Goal: Information Seeking & Learning: Compare options

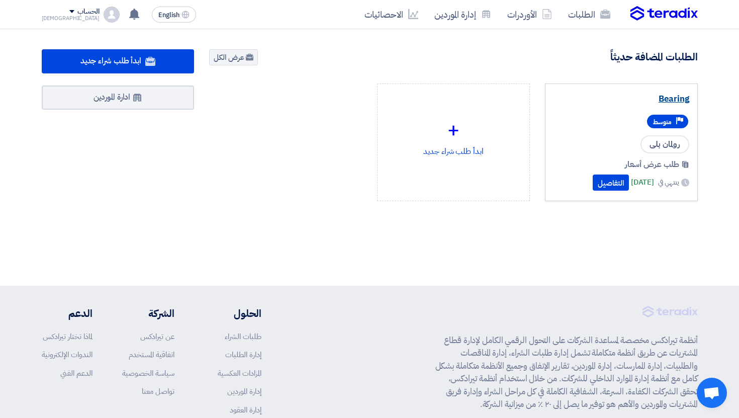
click at [662, 101] on link "Bearing" at bounding box center [621, 99] width 136 height 10
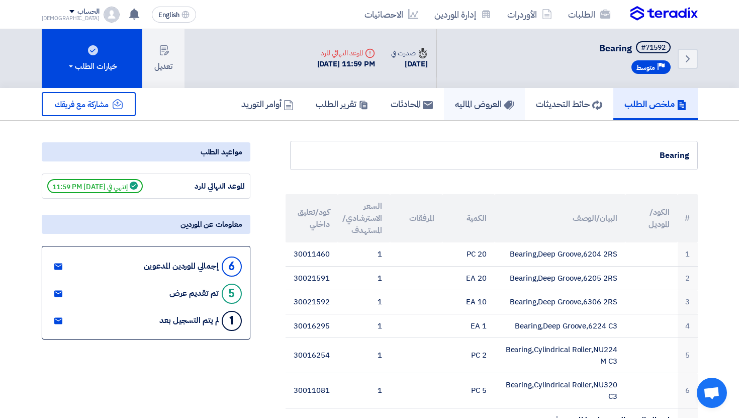
click at [463, 108] on h5 "العروض الماليه" at bounding box center [484, 104] width 59 height 12
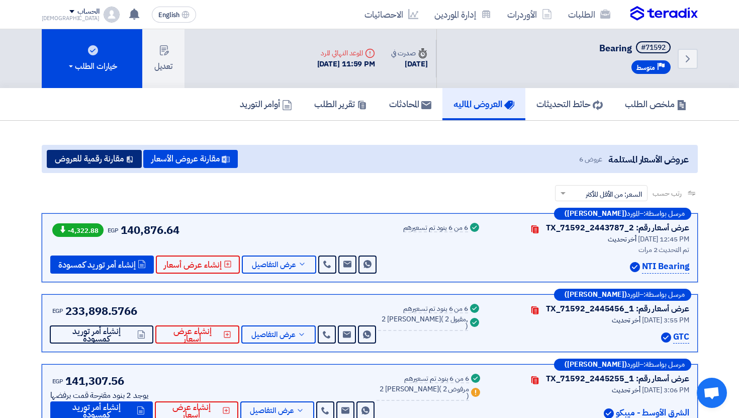
click at [122, 162] on button "مقارنة رقمية للعروض" at bounding box center [94, 159] width 95 height 18
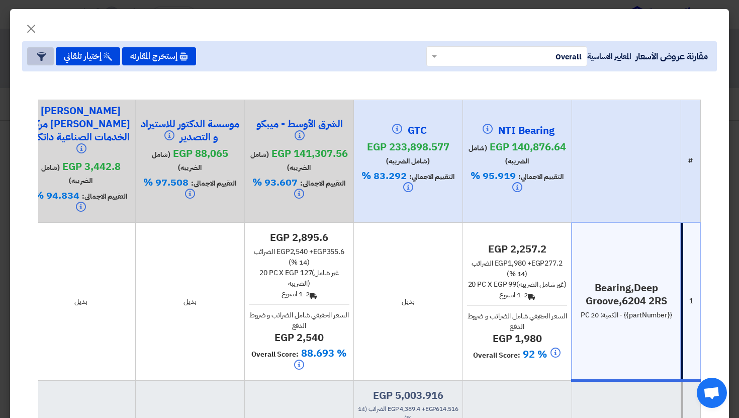
click at [32, 54] on button "Item Card filters" at bounding box center [40, 56] width 27 height 18
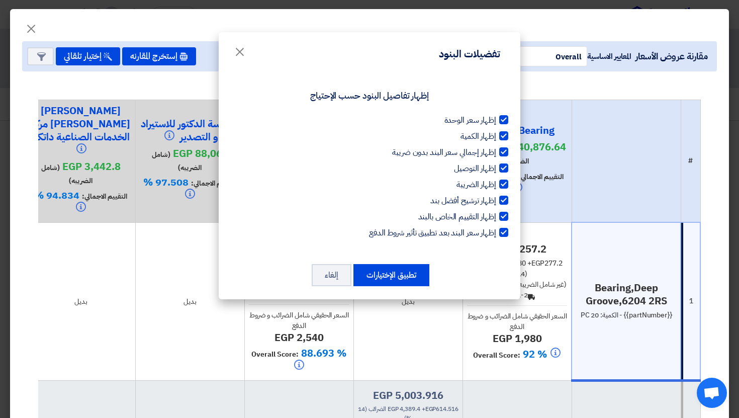
click at [490, 120] on span "إظهار سعر الوحدة" at bounding box center [470, 120] width 52 height 12
click at [490, 120] on input "إظهار سعر الوحدة" at bounding box center [492, 117] width 7 height 7
checkbox input "false"
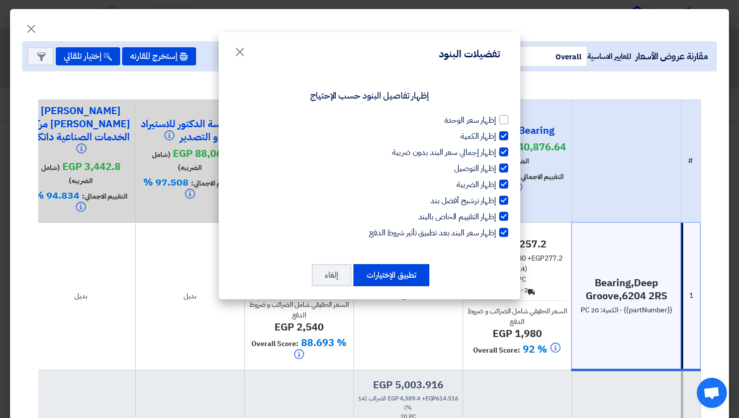
click at [490, 132] on span "إظهار الكمية" at bounding box center [478, 136] width 36 height 12
click at [490, 132] on input "إظهار الكمية" at bounding box center [492, 133] width 7 height 7
checkbox input "false"
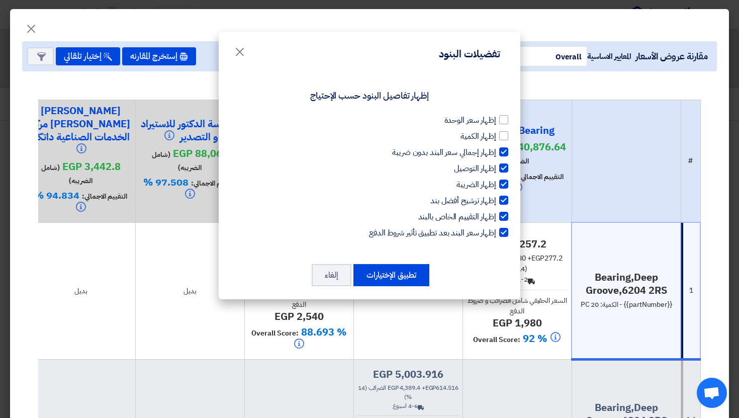
click at [490, 150] on span "إظهار إجمالي سعر البند بدون ضريبة" at bounding box center [444, 152] width 104 height 12
click at [490, 150] on input "إظهار إجمالي سعر البند بدون ضريبة" at bounding box center [492, 149] width 7 height 7
checkbox input "false"
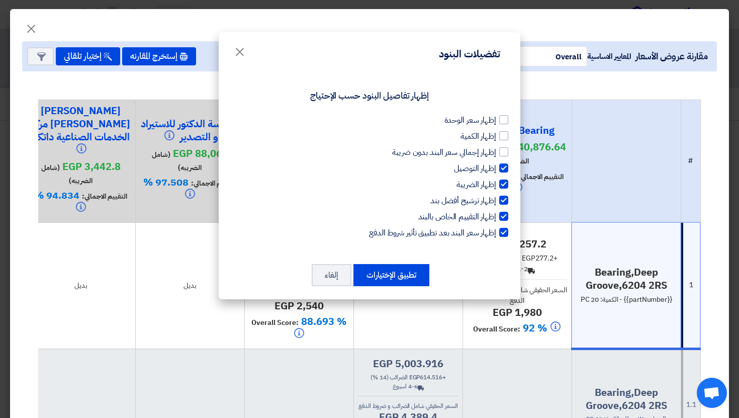
click at [490, 159] on div "إظهار سعر الوحدة إظهار الكمية إظهار إجمالي سعر البند بدون ضريبة إظهار التوصيل إ…" at bounding box center [369, 176] width 277 height 125
click at [490, 170] on span "إظهار التوصيل" at bounding box center [475, 168] width 42 height 12
click at [490, 169] on input "إظهار التوصيل" at bounding box center [492, 165] width 7 height 7
checkbox input "false"
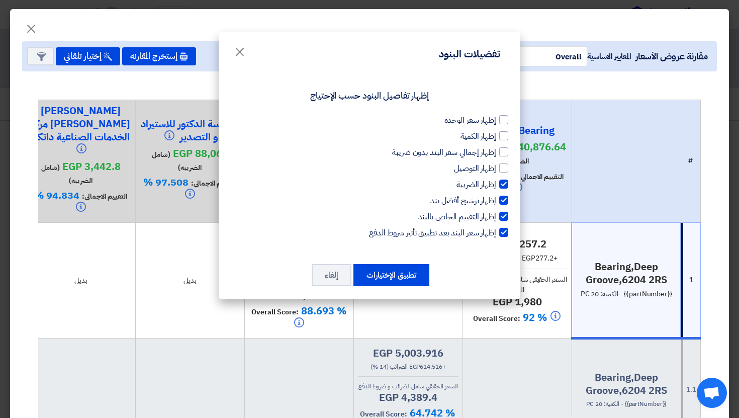
click at [490, 181] on span "إظهار الضريبة" at bounding box center [476, 184] width 40 height 12
click at [490, 181] on input "إظهار الضريبة" at bounding box center [492, 181] width 7 height 7
checkbox input "false"
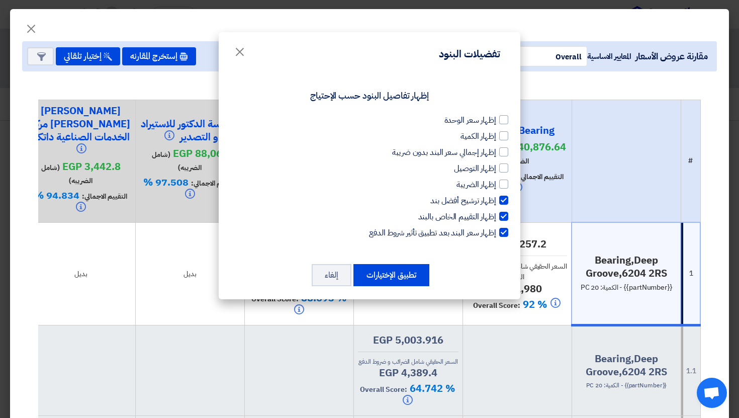
click at [487, 200] on span "إظهار ترشيح أفضل بند" at bounding box center [463, 200] width 66 height 12
click at [489, 200] on input "إظهار ترشيح أفضل بند" at bounding box center [492, 197] width 7 height 7
checkbox input "false"
click at [486, 217] on span "إظهار التقييم الخاص بالبند" at bounding box center [457, 217] width 78 height 12
click at [489, 217] on input "إظهار التقييم الخاص بالبند" at bounding box center [492, 214] width 7 height 7
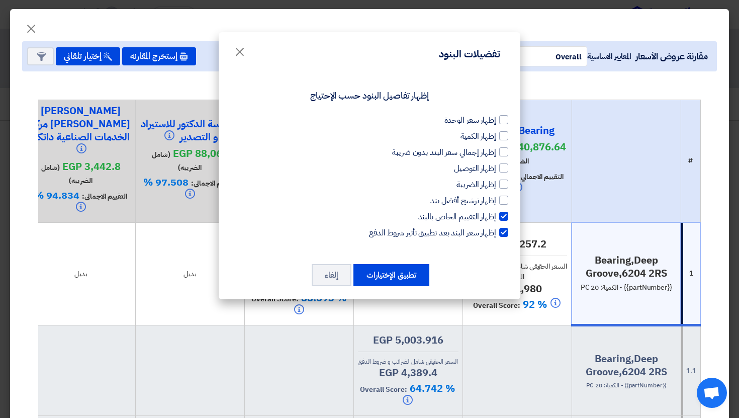
checkbox input "false"
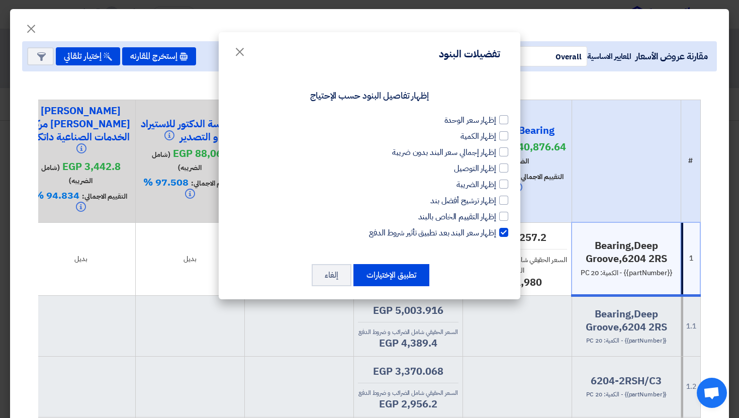
click at [485, 236] on span "إظهار سعر البند بعد تطبيق تأثير شروط الدفع" at bounding box center [432, 233] width 127 height 12
click at [489, 233] on input "إظهار سعر البند بعد تطبيق تأثير شروط الدفع" at bounding box center [492, 230] width 7 height 7
checkbox input "false"
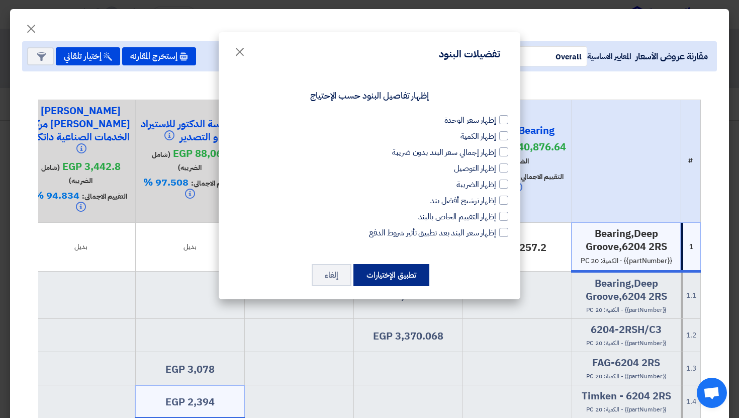
click at [408, 272] on button "تطبيق الإختيارات" at bounding box center [391, 275] width 76 height 22
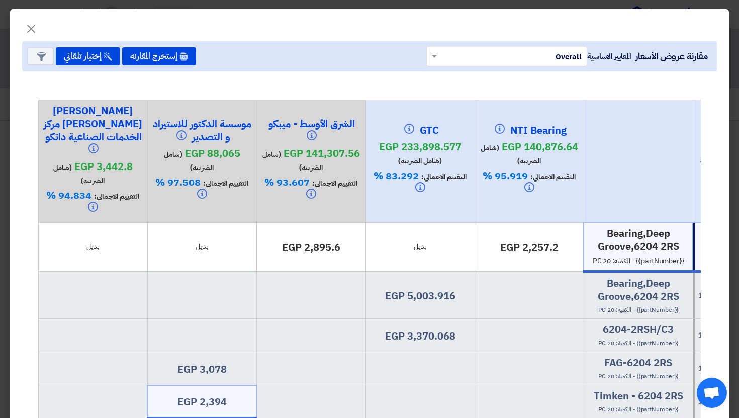
drag, startPoint x: 613, startPoint y: 248, endPoint x: 589, endPoint y: 248, distance: 24.1
click at [589, 248] on div "Bearing,Deep Groove,6204 2RS {{partNumber}} - الكمية: 20 PC" at bounding box center [638, 246] width 100 height 39
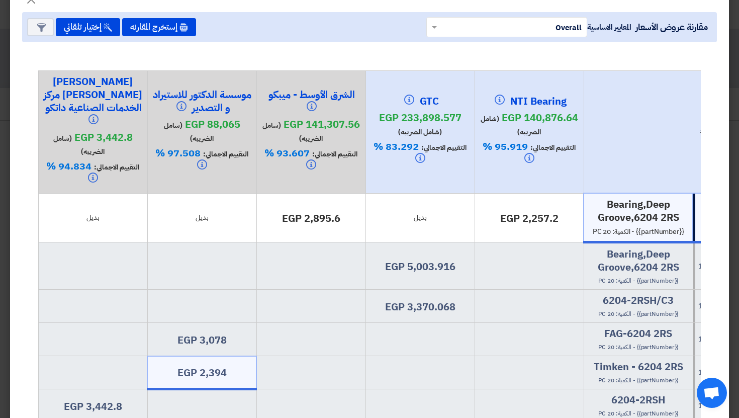
scroll to position [30, 0]
drag, startPoint x: 614, startPoint y: 269, endPoint x: 607, endPoint y: 269, distance: 7.0
click at [607, 275] on span "{{partNumber}} - الكمية: 20 PC" at bounding box center [638, 279] width 80 height 9
drag, startPoint x: 551, startPoint y: 202, endPoint x: 526, endPoint y: 202, distance: 25.1
click at [526, 211] on h4 "egp 2,257.2" at bounding box center [529, 217] width 100 height 13
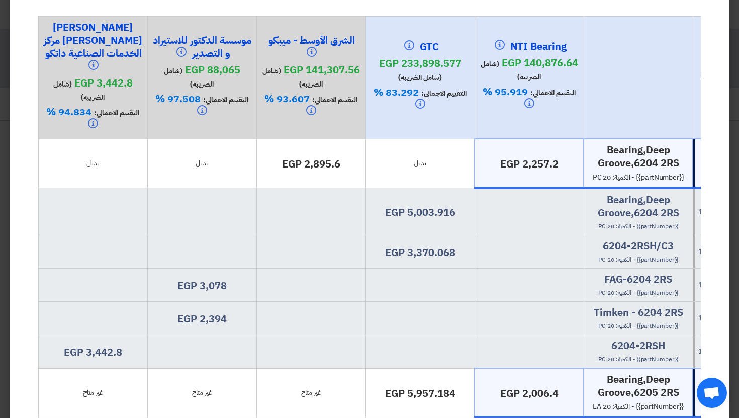
click at [471, 205] on td "egp 5,003.916" at bounding box center [419, 211] width 109 height 47
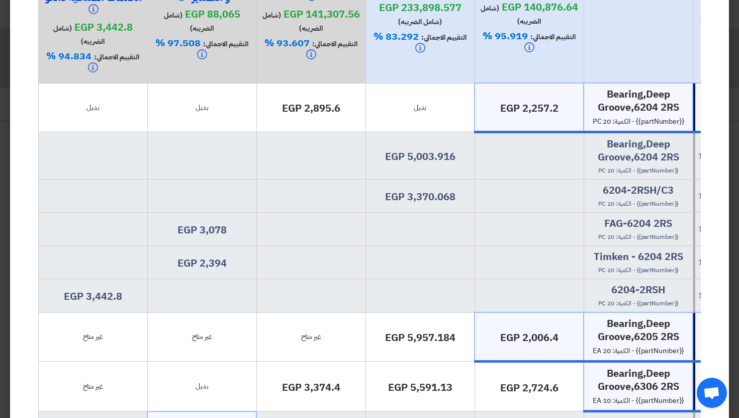
click at [473, 213] on td at bounding box center [419, 229] width 109 height 33
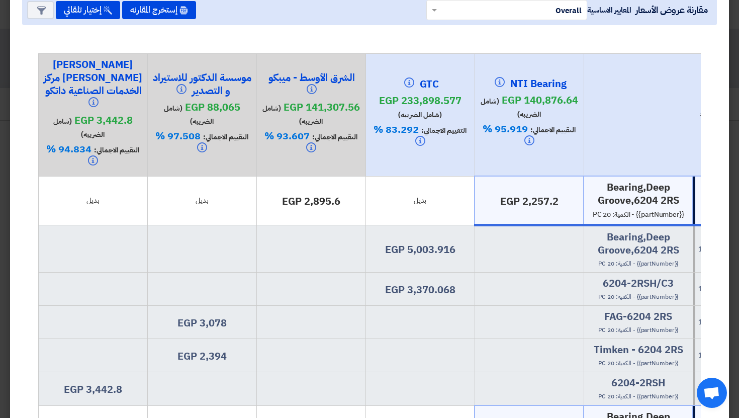
scroll to position [0, 0]
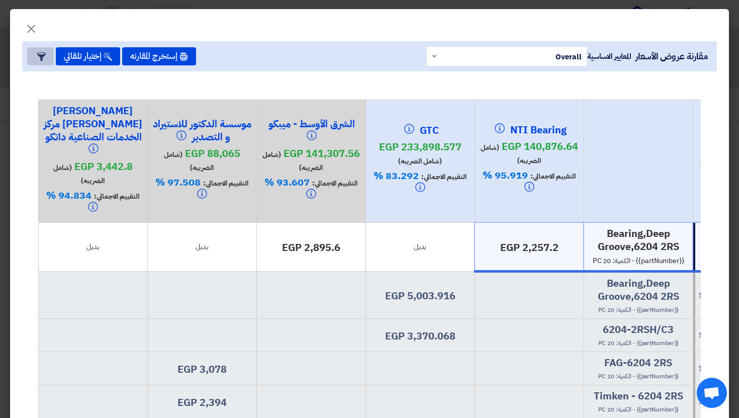
click at [46, 59] on button "Item Card filters" at bounding box center [40, 56] width 27 height 18
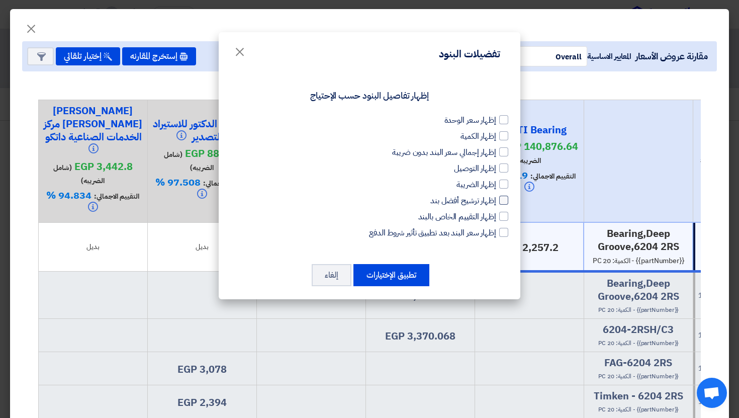
click at [482, 200] on span "إظهار ترشيح أفضل بند" at bounding box center [463, 200] width 66 height 12
click at [489, 200] on input "إظهار ترشيح أفضل بند" at bounding box center [492, 197] width 7 height 7
checkbox input "true"
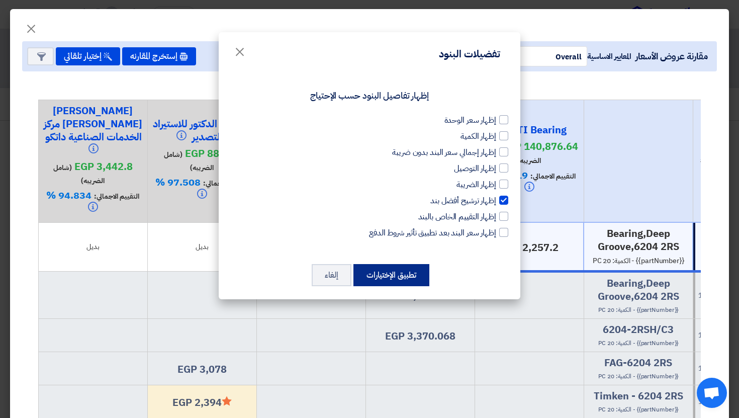
click at [413, 268] on button "تطبيق الإختيارات" at bounding box center [391, 275] width 76 height 22
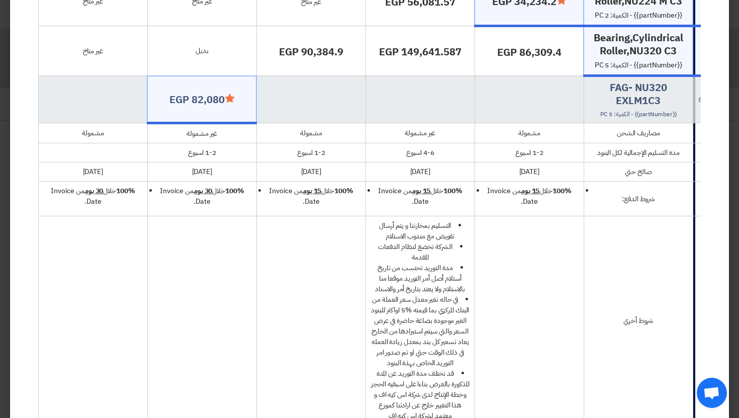
scroll to position [654, 0]
